Goal: Information Seeking & Learning: Understand process/instructions

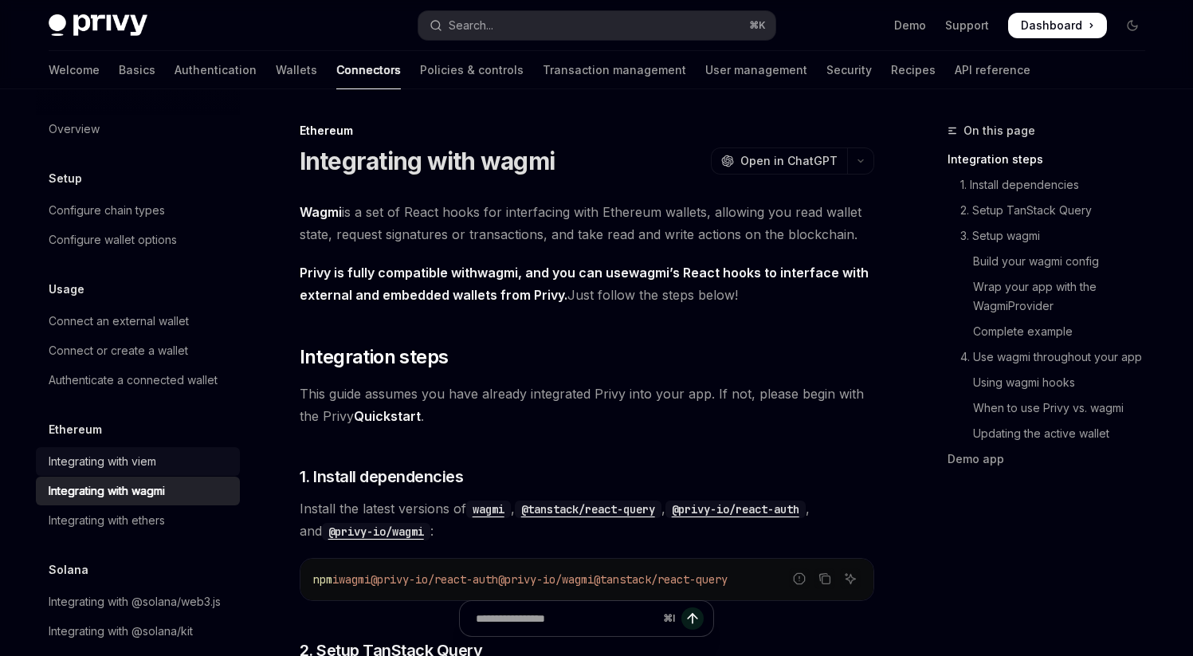
click at [124, 457] on div "Integrating with viem" at bounding box center [103, 461] width 108 height 19
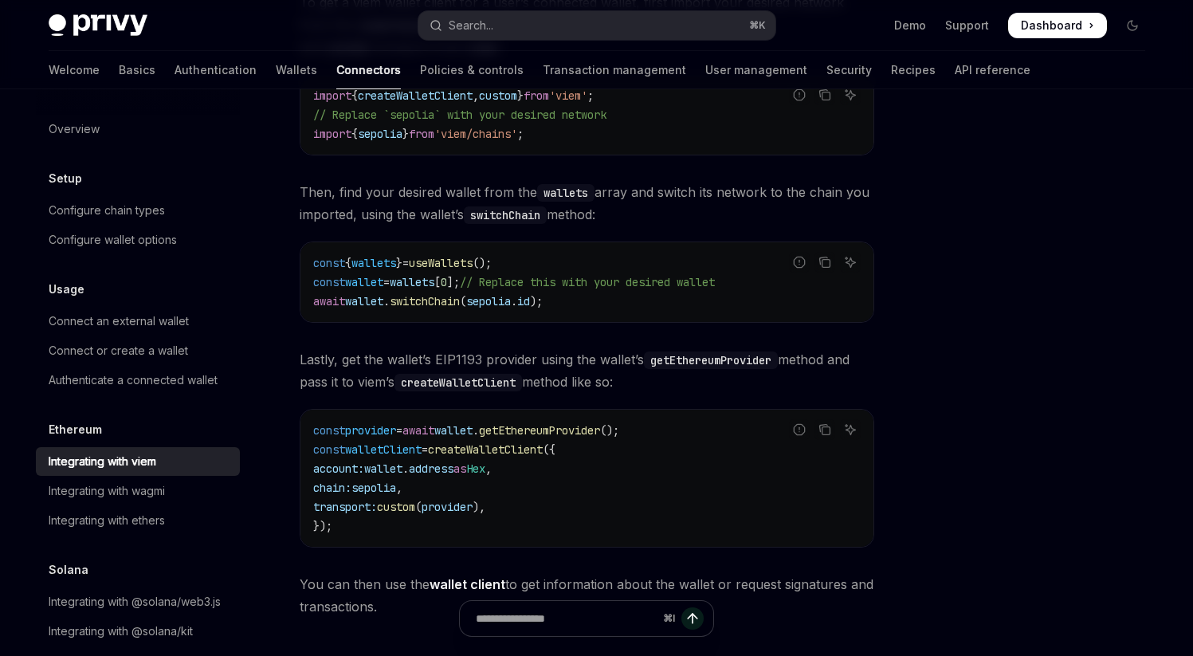
scroll to position [280, 0]
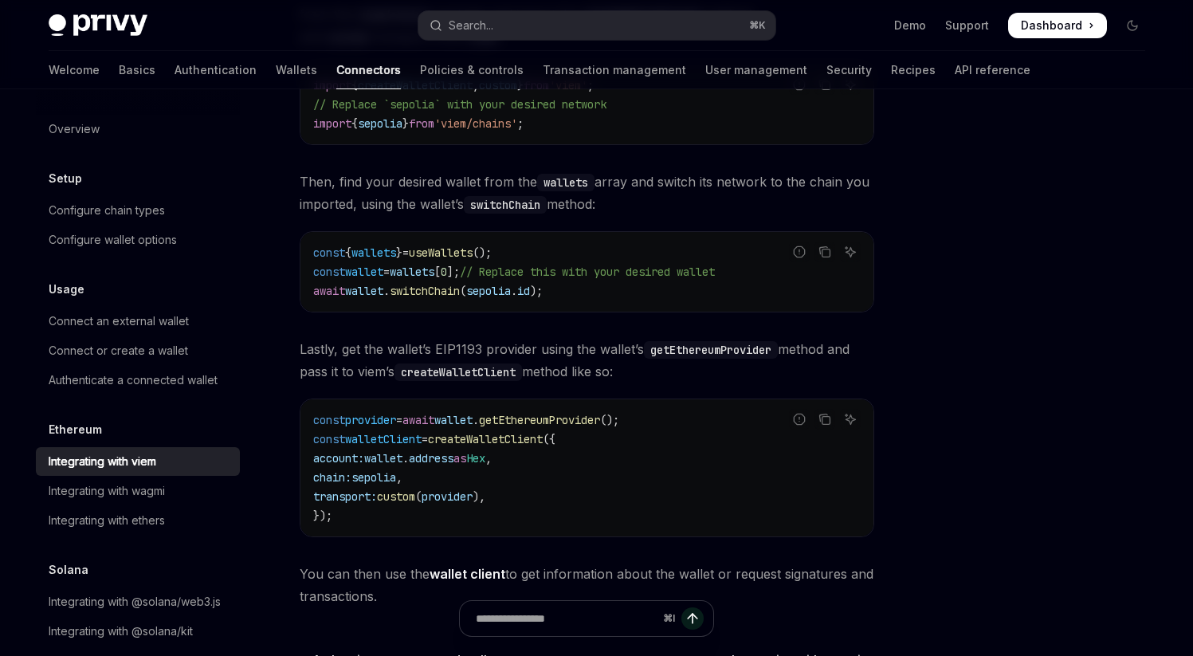
click at [508, 437] on span "createWalletClient" at bounding box center [485, 439] width 115 height 14
copy span "createWalletClient"
click at [171, 486] on div "Integrating with wagmi" at bounding box center [140, 490] width 182 height 19
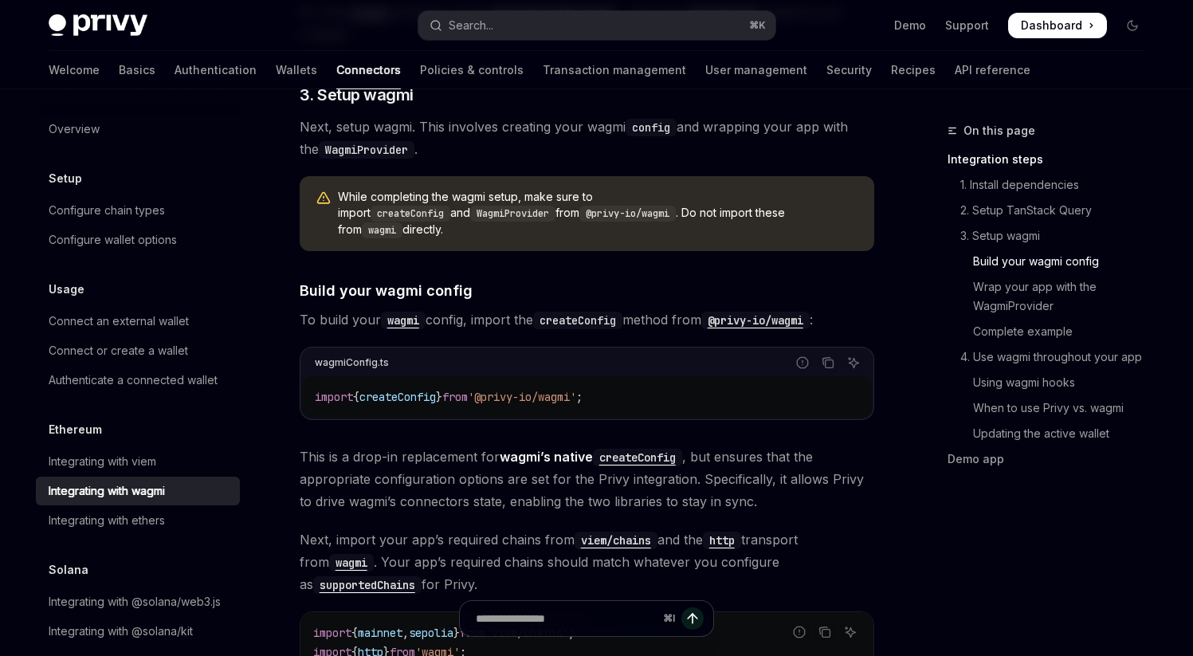
scroll to position [806, 0]
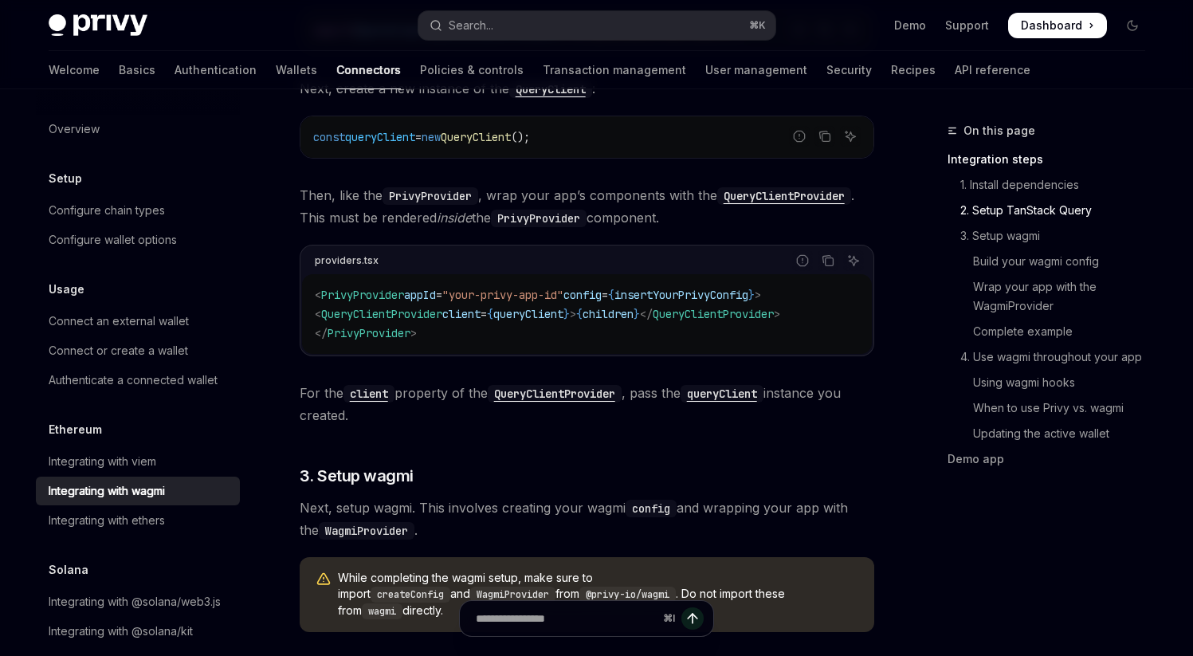
click at [364, 294] on span "PrivyProvider" at bounding box center [362, 295] width 83 height 14
copy span "PrivyProvider"
click at [130, 461] on div "Integrating with viem" at bounding box center [103, 461] width 108 height 19
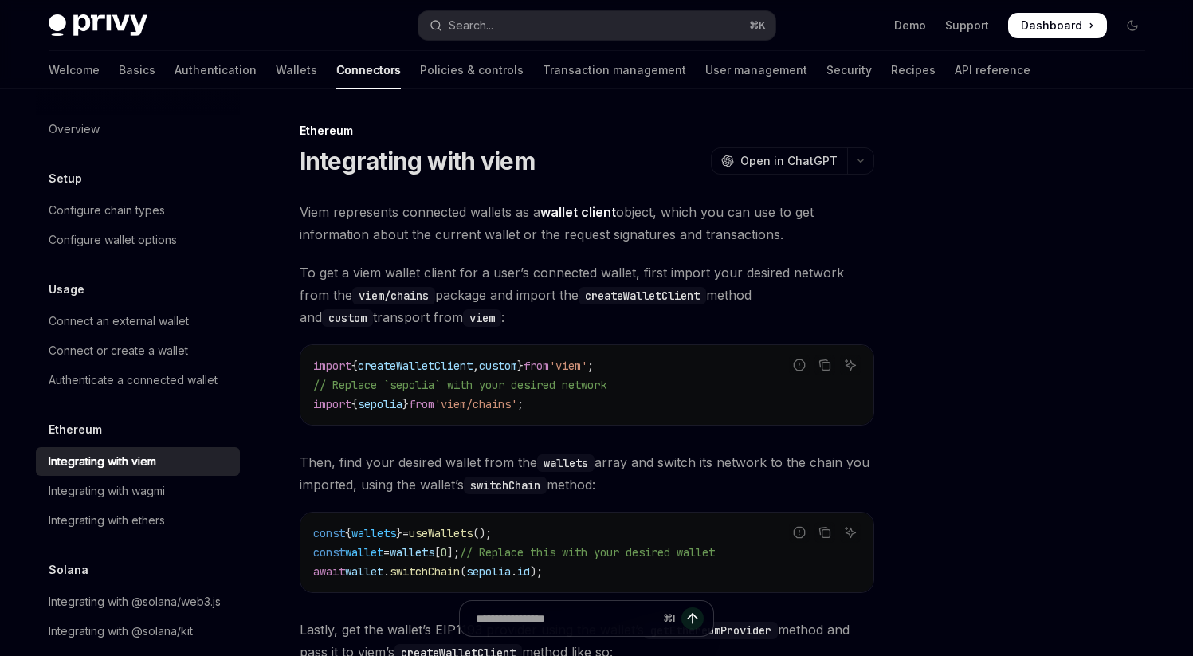
click at [426, 359] on span "createWalletClient" at bounding box center [415, 366] width 115 height 14
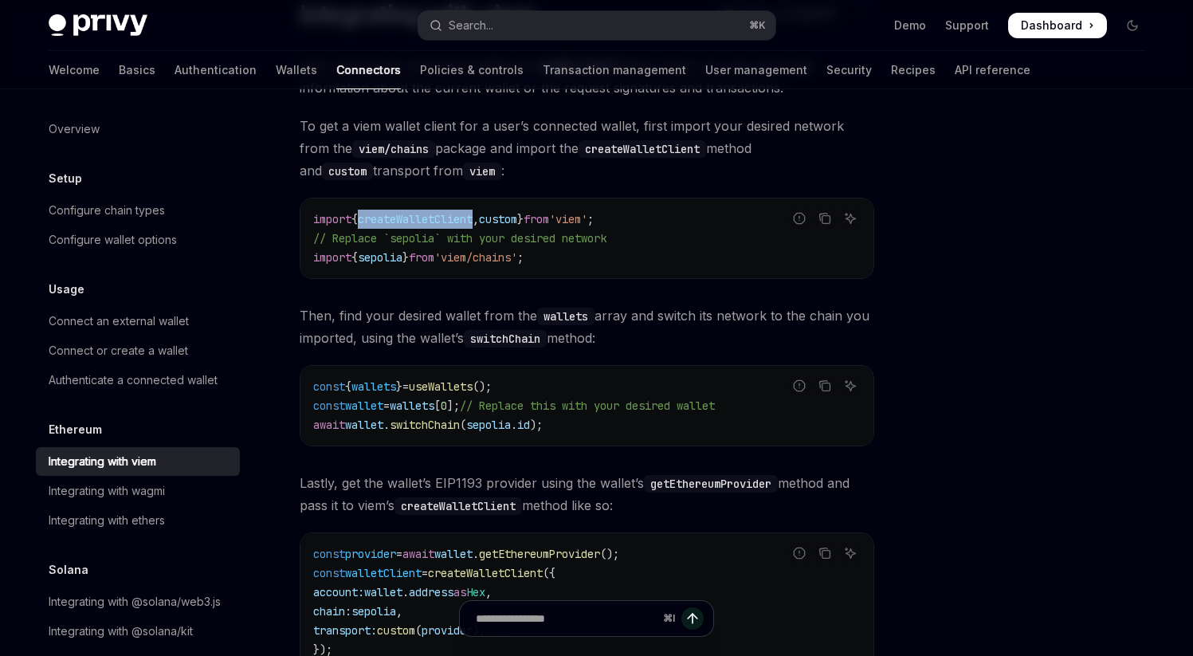
scroll to position [292, 0]
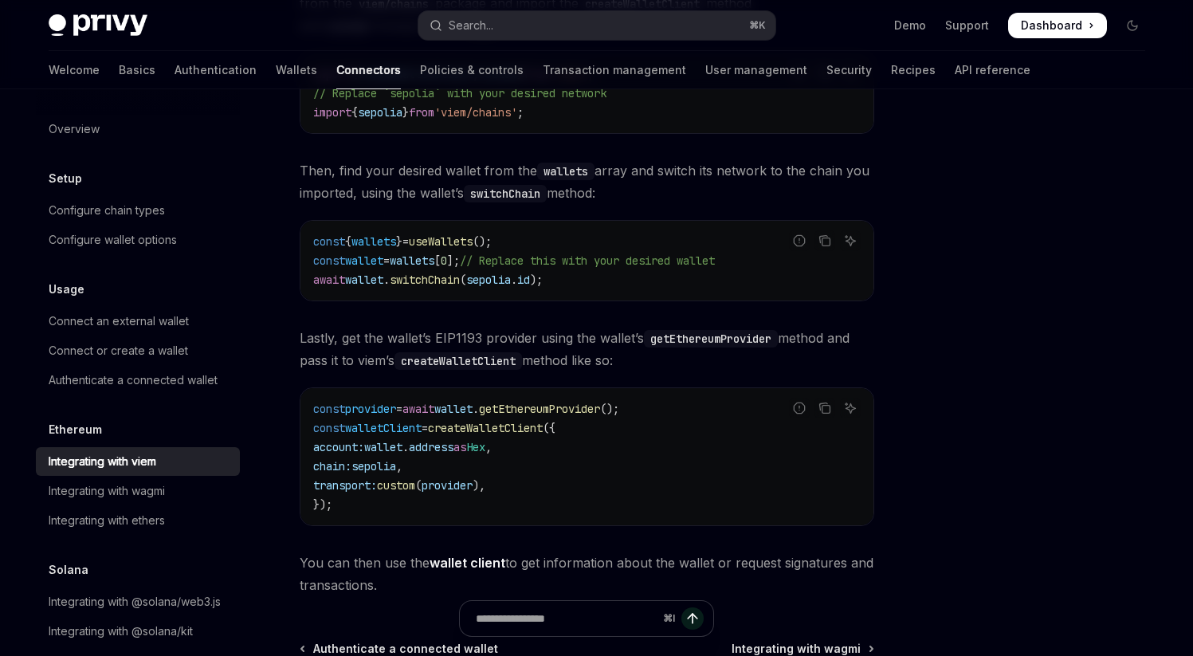
click at [542, 418] on code "const provider = await wallet . getEthereumProvider (); const walletClient = cr…" at bounding box center [586, 456] width 547 height 115
click at [545, 410] on span "getEthereumProvider" at bounding box center [539, 409] width 121 height 14
click at [108, 526] on div "Integrating with ethers" at bounding box center [107, 520] width 116 height 19
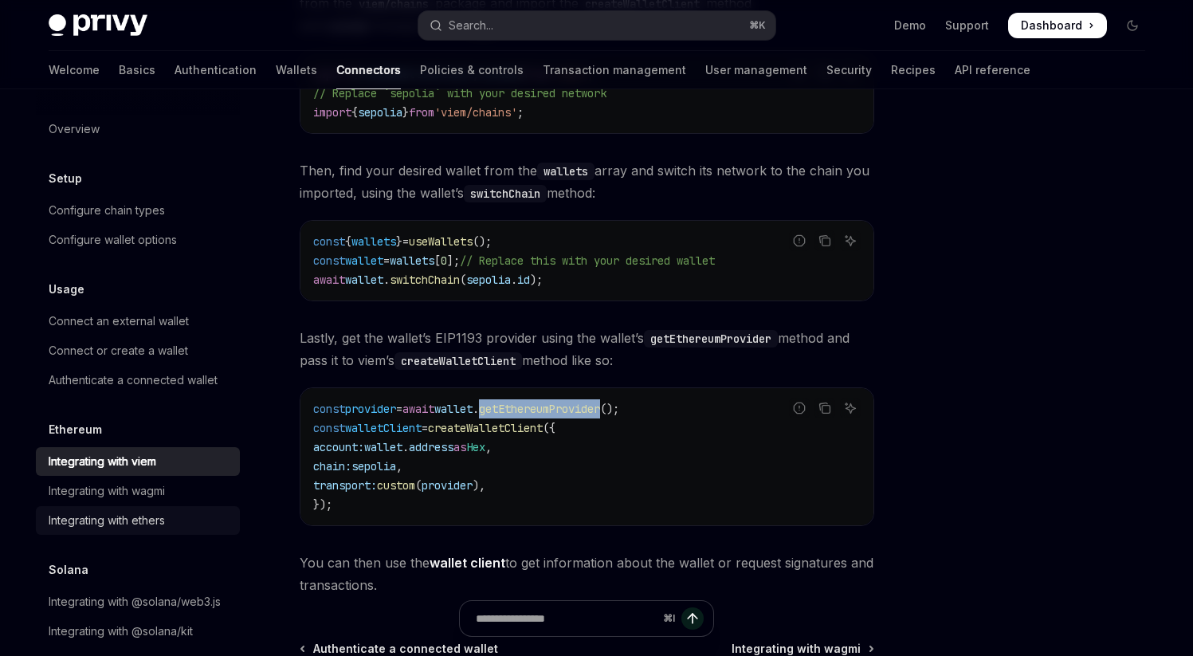
type textarea "*"
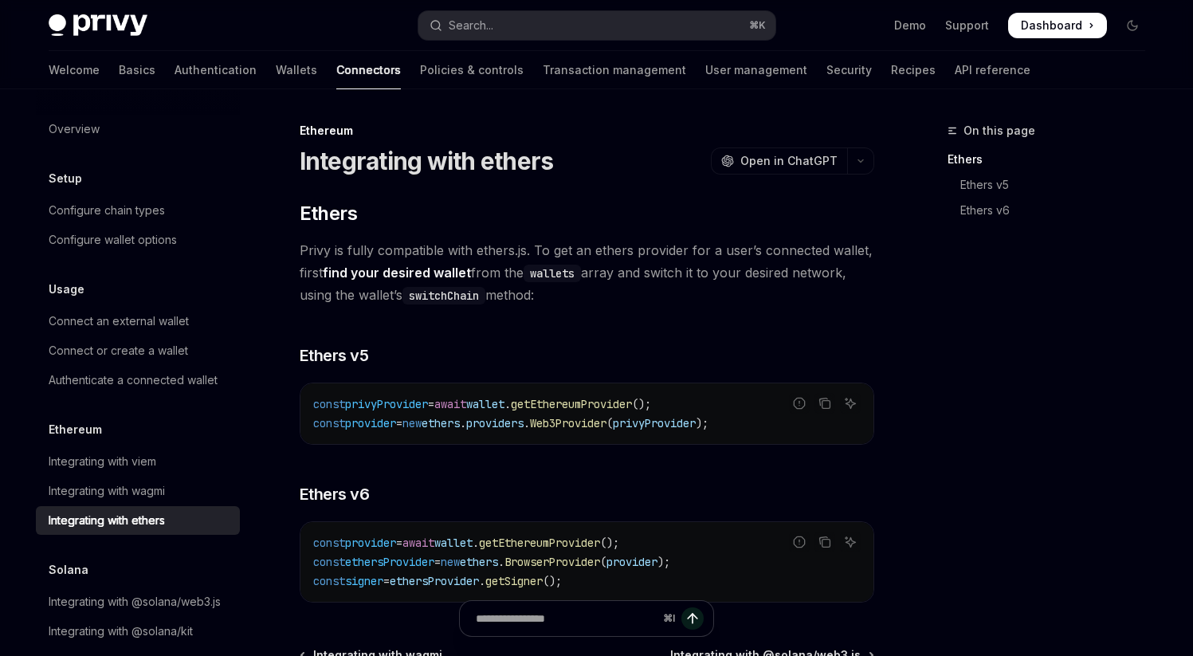
click at [695, 418] on span "privyProvider" at bounding box center [654, 423] width 83 height 14
click at [617, 402] on span "getEthereumProvider" at bounding box center [571, 404] width 121 height 14
click at [688, 425] on span "privyProvider" at bounding box center [654, 423] width 83 height 14
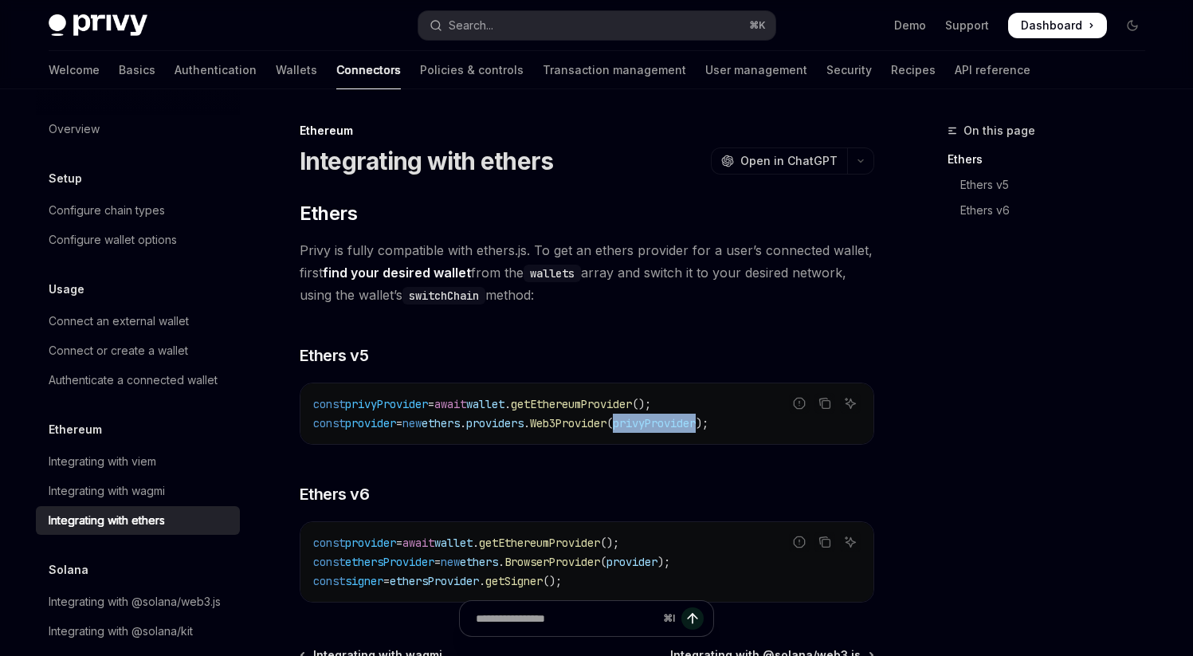
drag, startPoint x: 688, startPoint y: 425, endPoint x: 653, endPoint y: 416, distance: 35.4
click at [688, 424] on span "privyProvider" at bounding box center [654, 423] width 83 height 14
click at [626, 409] on span "getEthereumProvider" at bounding box center [571, 404] width 121 height 14
click at [684, 422] on span "privyProvider" at bounding box center [654, 423] width 83 height 14
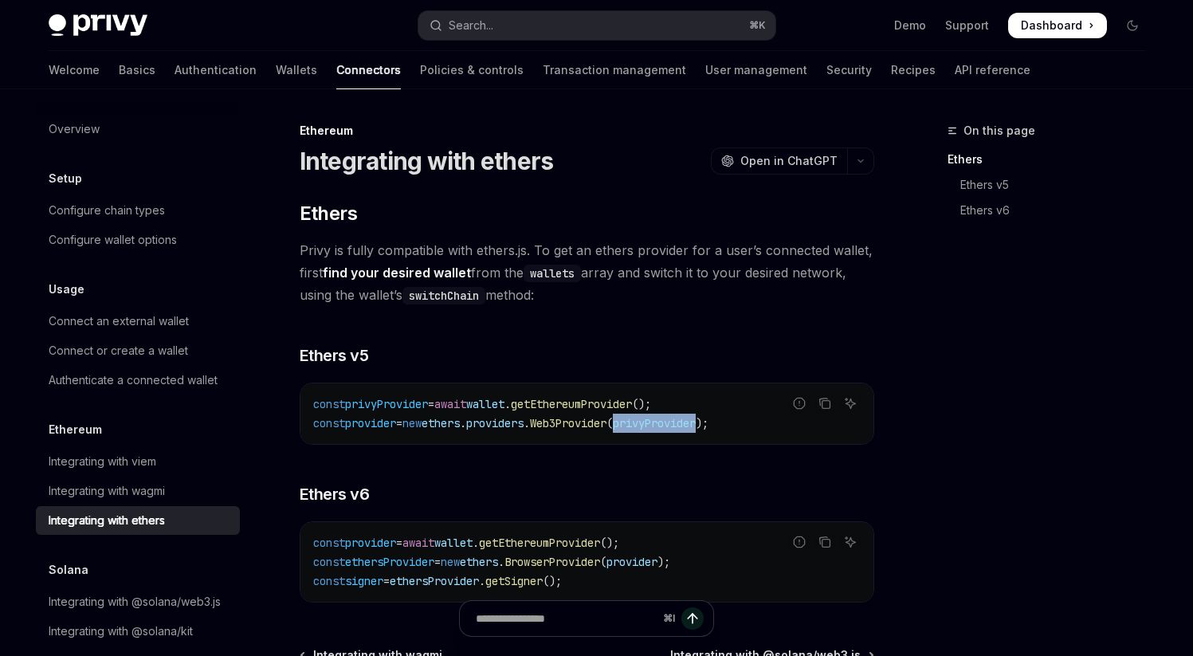
click at [684, 422] on span "privyProvider" at bounding box center [654, 423] width 83 height 14
click at [632, 407] on span "getEthereumProvider" at bounding box center [571, 404] width 121 height 14
click at [682, 422] on span "privyProvider" at bounding box center [654, 423] width 83 height 14
click at [682, 421] on span "privyProvider" at bounding box center [654, 423] width 83 height 14
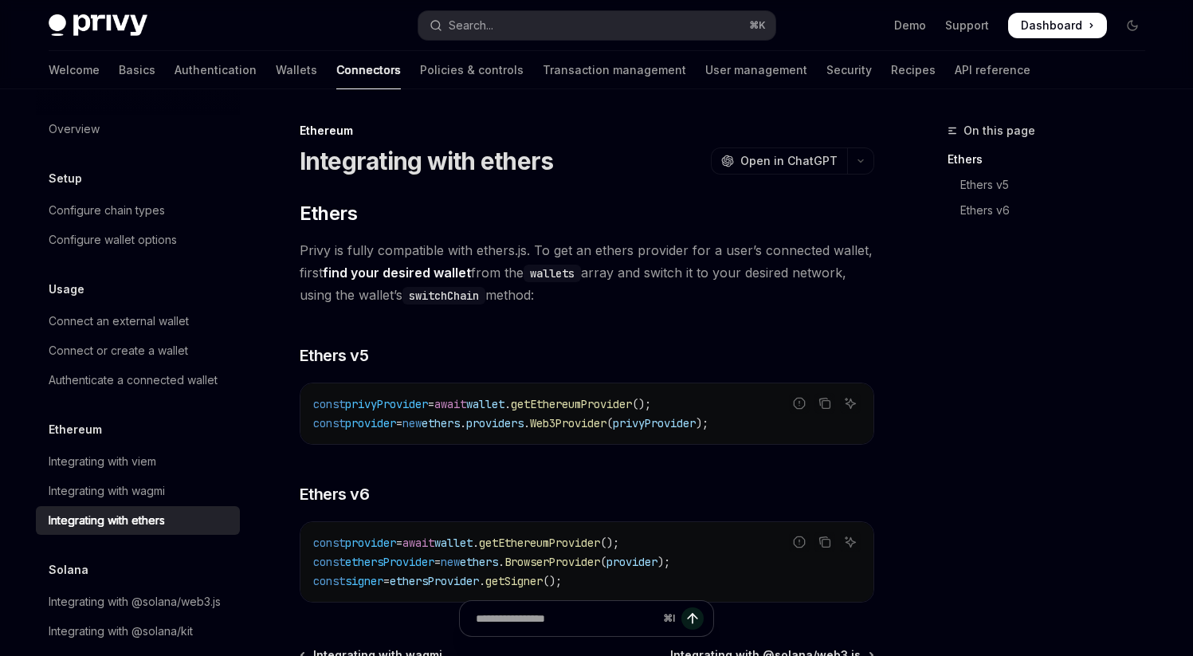
click at [632, 407] on span "getEthereumProvider" at bounding box center [571, 404] width 121 height 14
click at [632, 406] on span "getEthereumProvider" at bounding box center [571, 404] width 121 height 14
click at [678, 425] on span "privyProvider" at bounding box center [654, 423] width 83 height 14
click at [632, 403] on span "getEthereumProvider" at bounding box center [571, 404] width 121 height 14
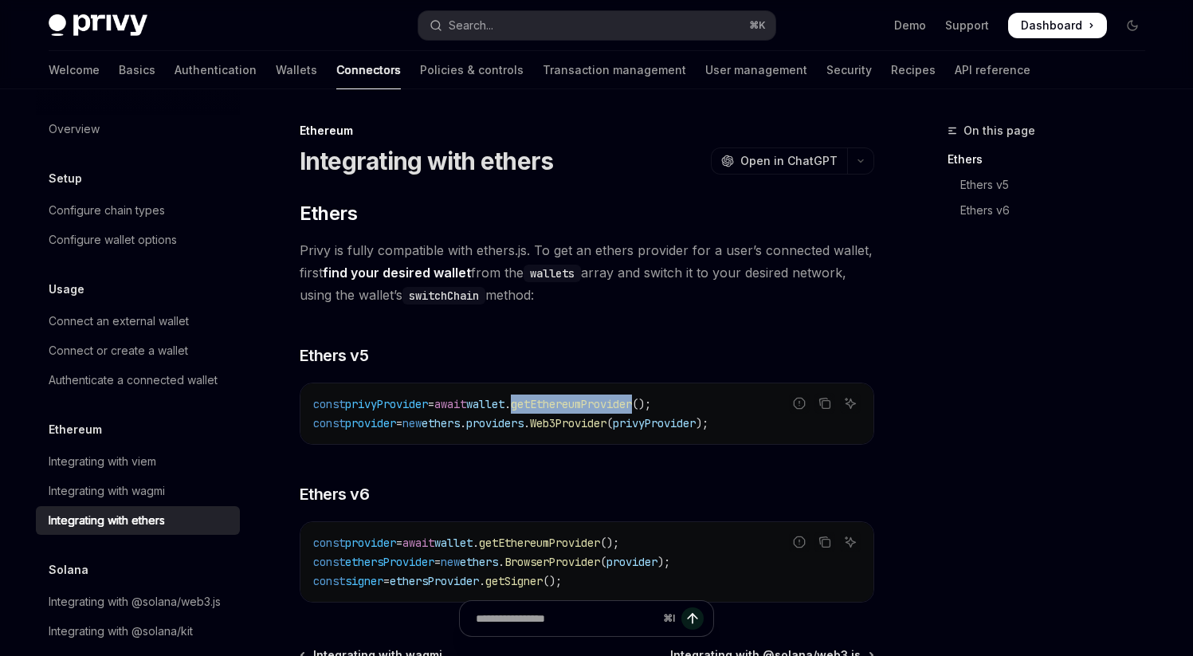
click at [632, 403] on span "getEthereumProvider" at bounding box center [571, 404] width 121 height 14
